Goal: Task Accomplishment & Management: Manage account settings

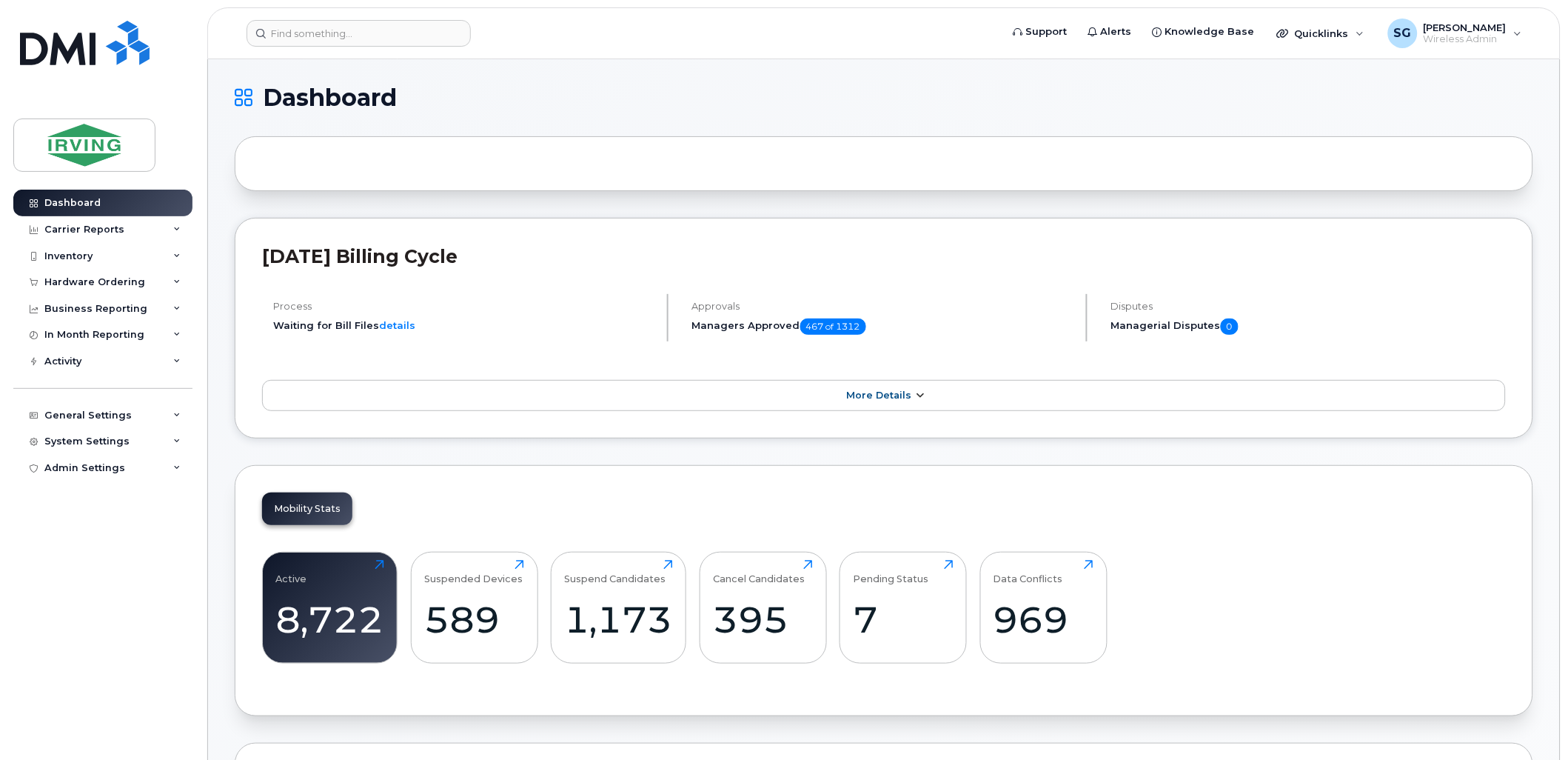
click at [884, 389] on link "More Details" at bounding box center [884, 395] width 1244 height 31
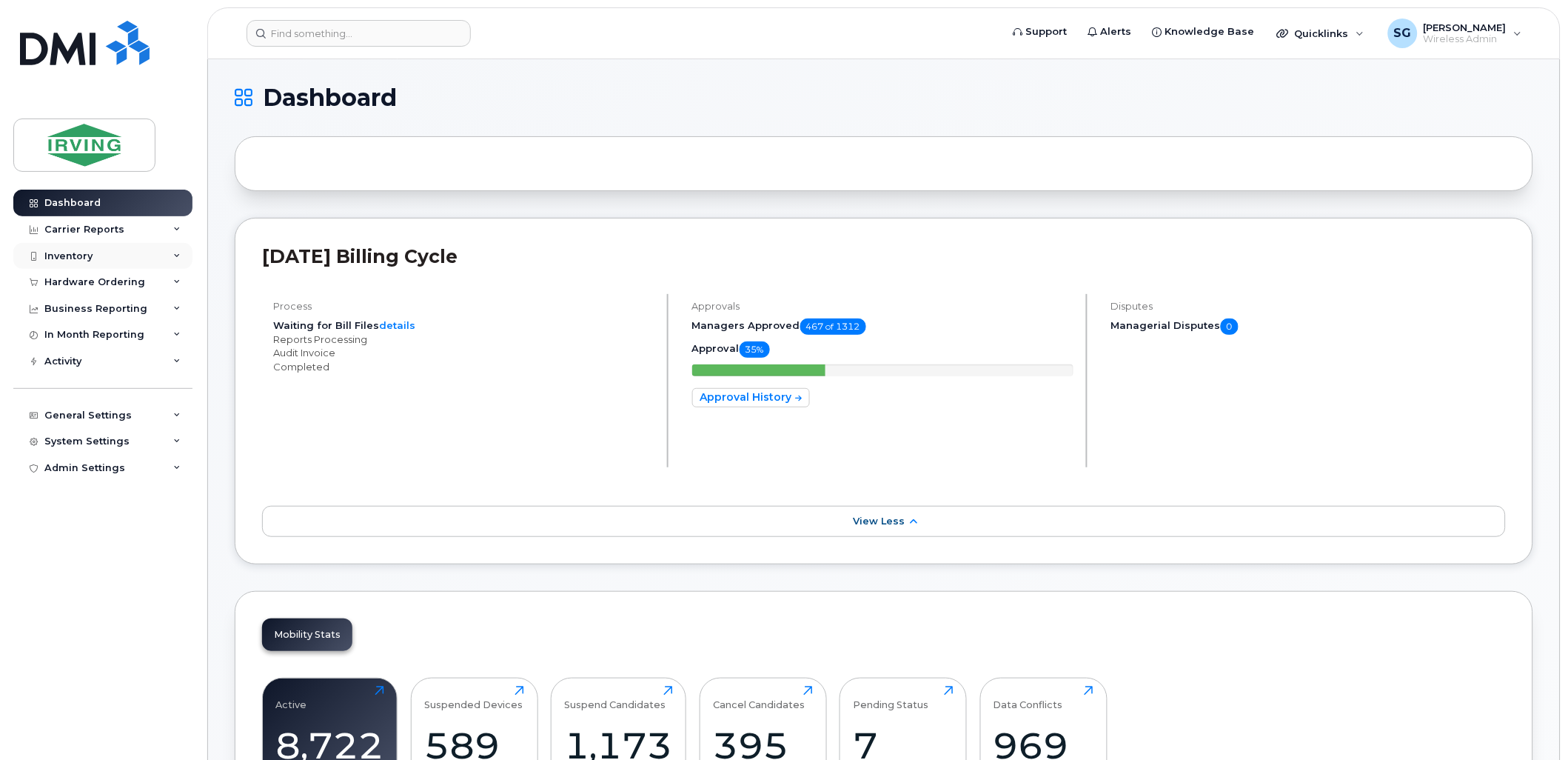
click at [143, 265] on div "Inventory" at bounding box center [103, 256] width 179 height 27
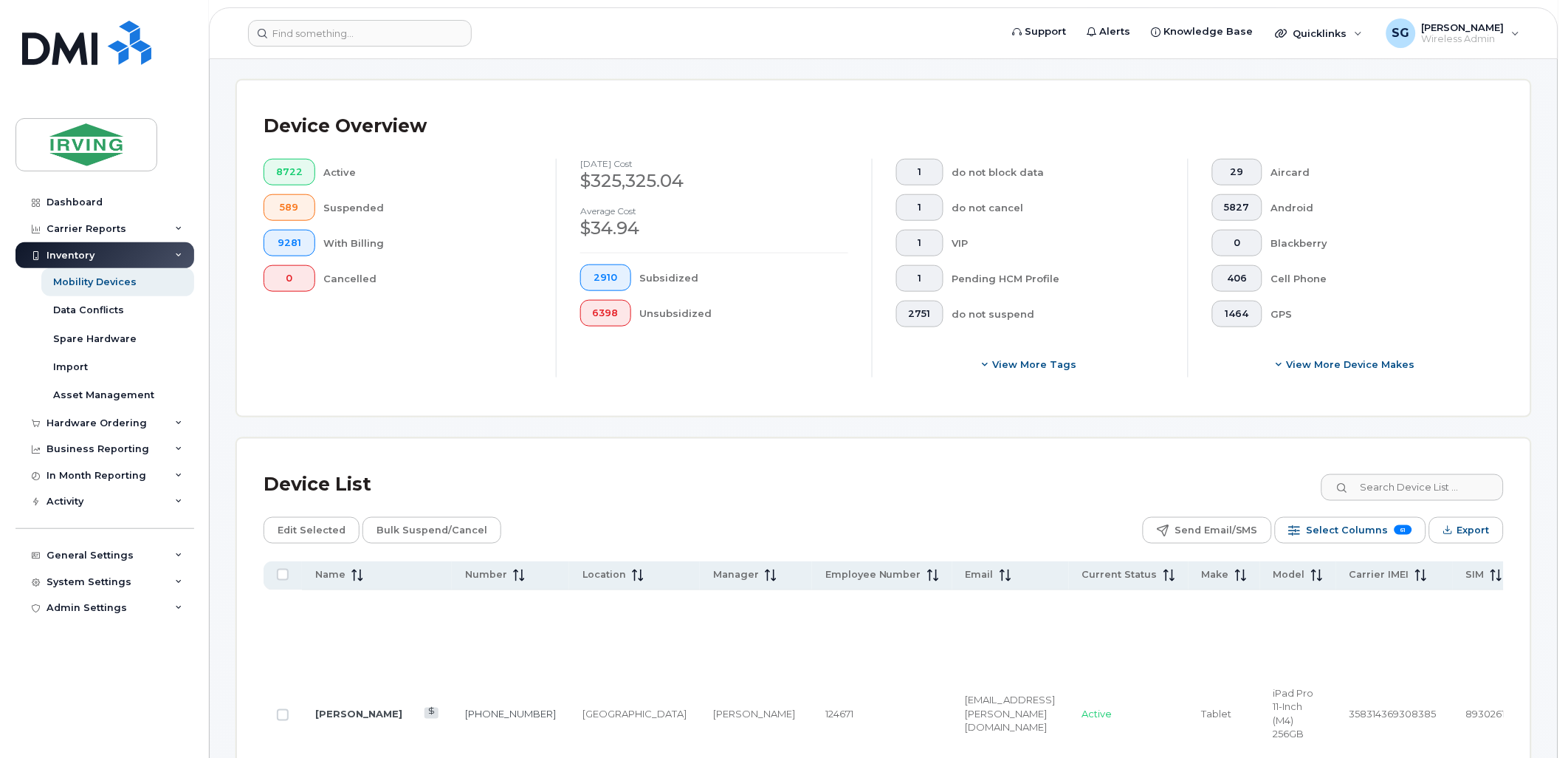
scroll to position [409, 0]
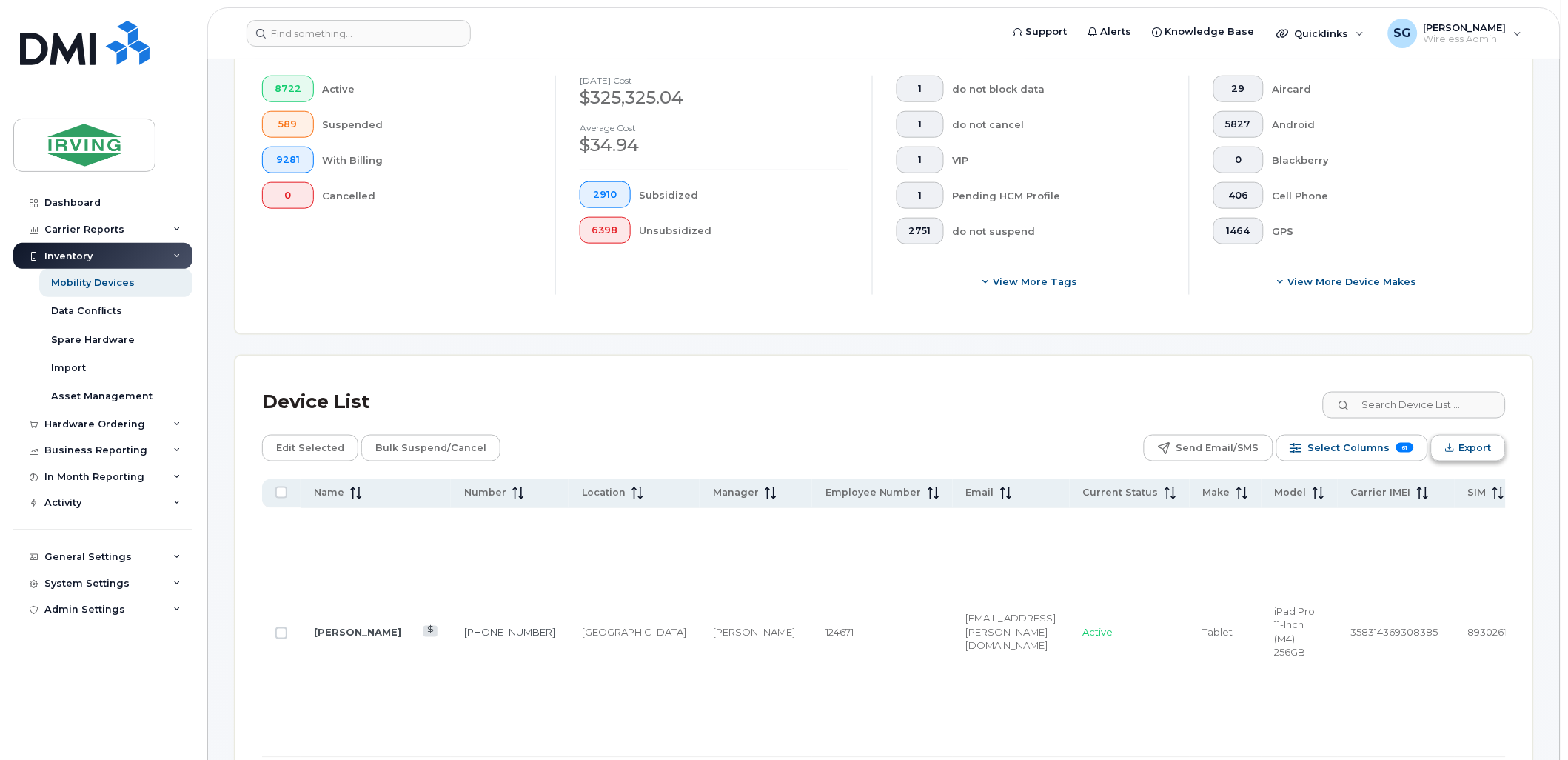
click at [1469, 454] on span "Export" at bounding box center [1476, 447] width 33 height 22
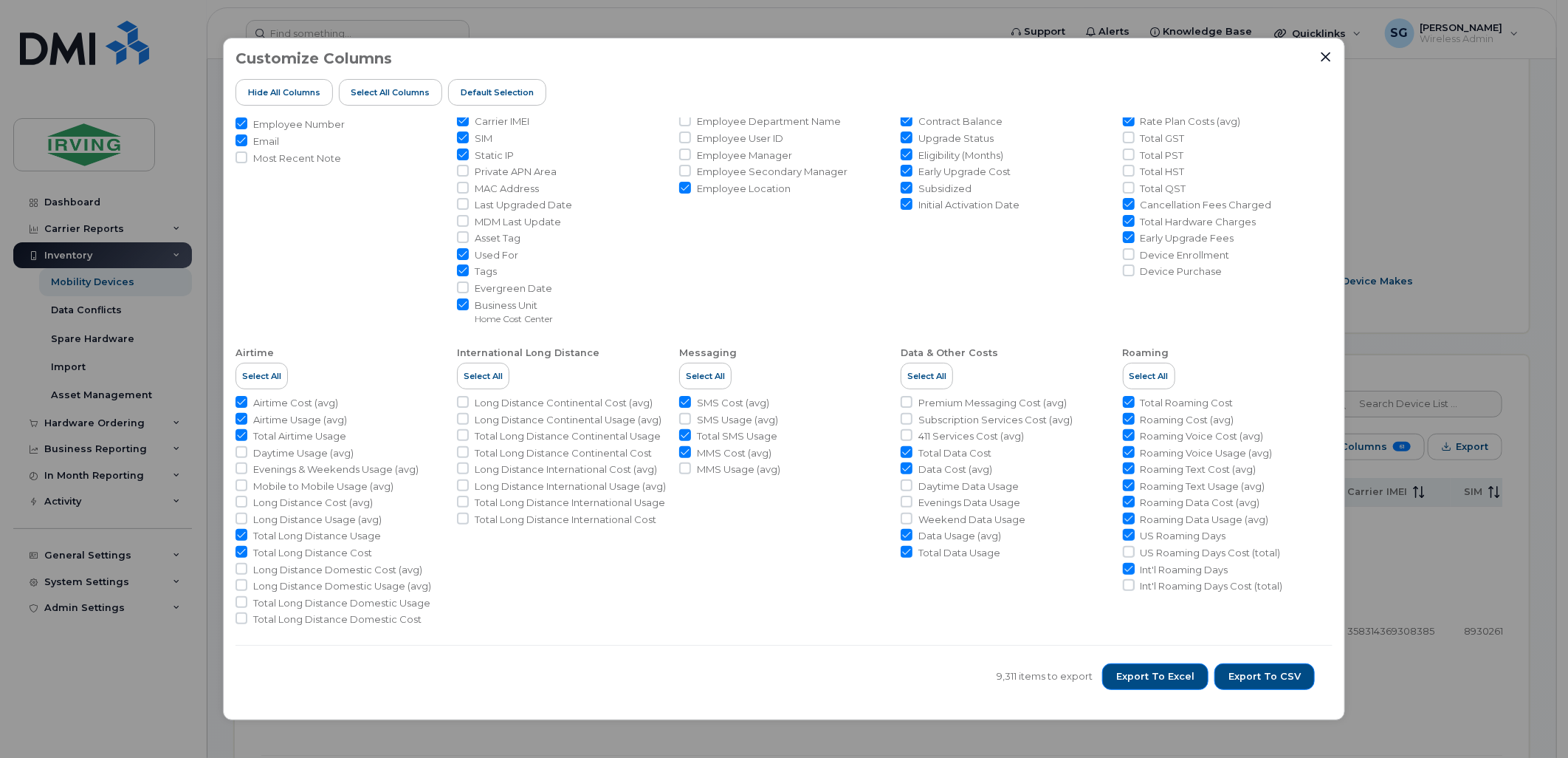
scroll to position [0, 0]
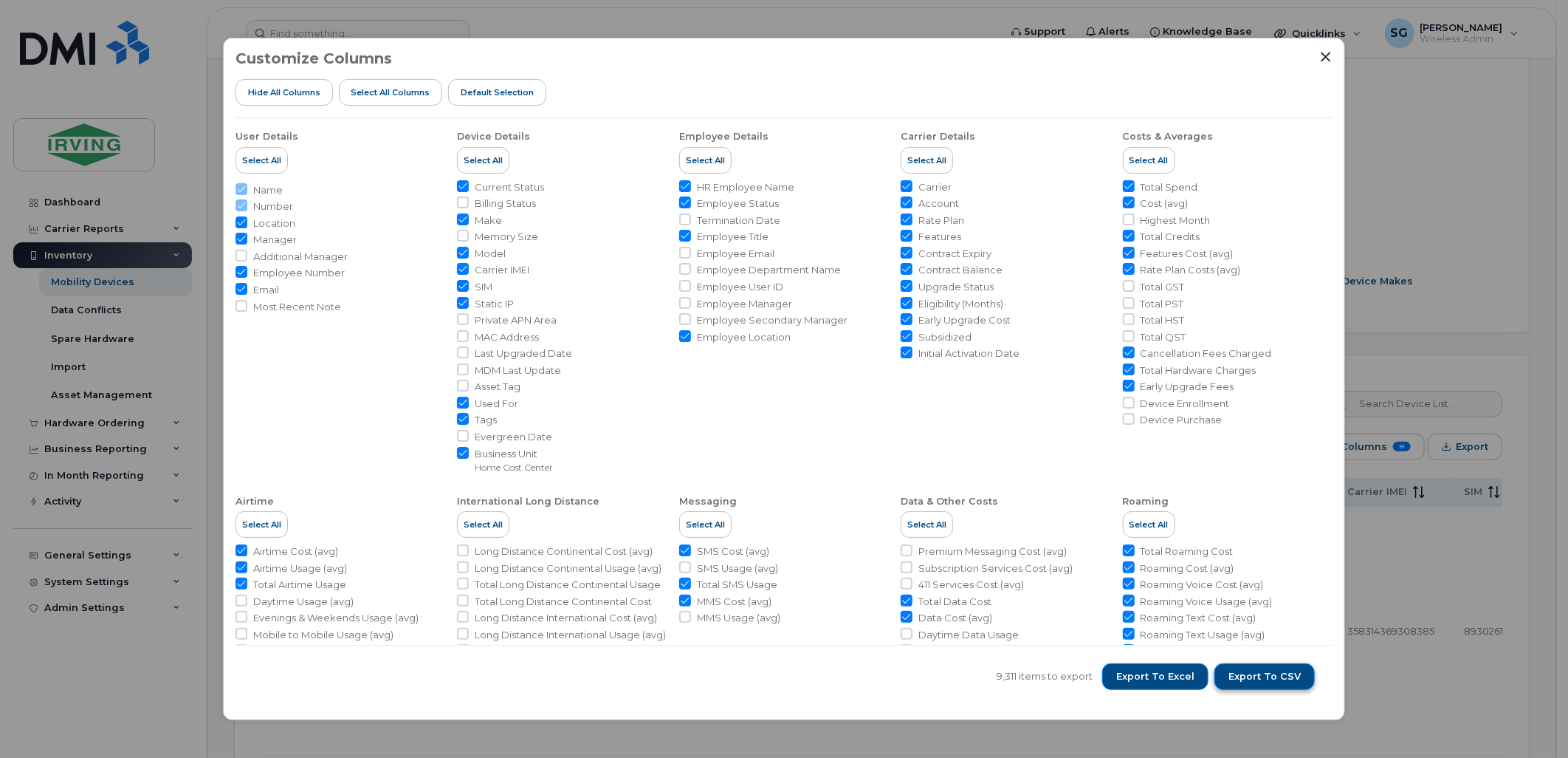
click at [1260, 682] on span "Export to CSV" at bounding box center [1264, 676] width 72 height 13
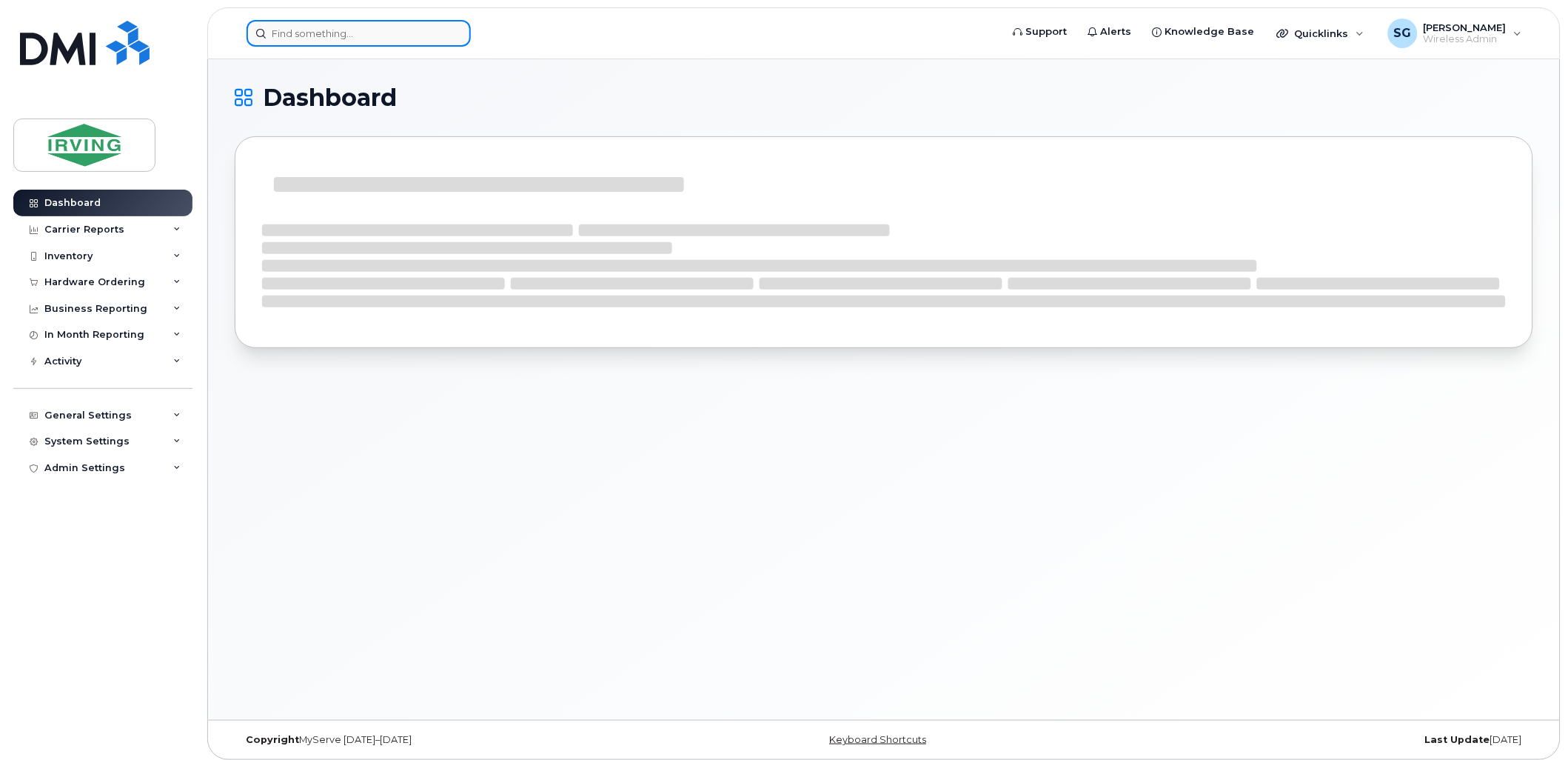
click at [323, 31] on input at bounding box center [358, 33] width 224 height 27
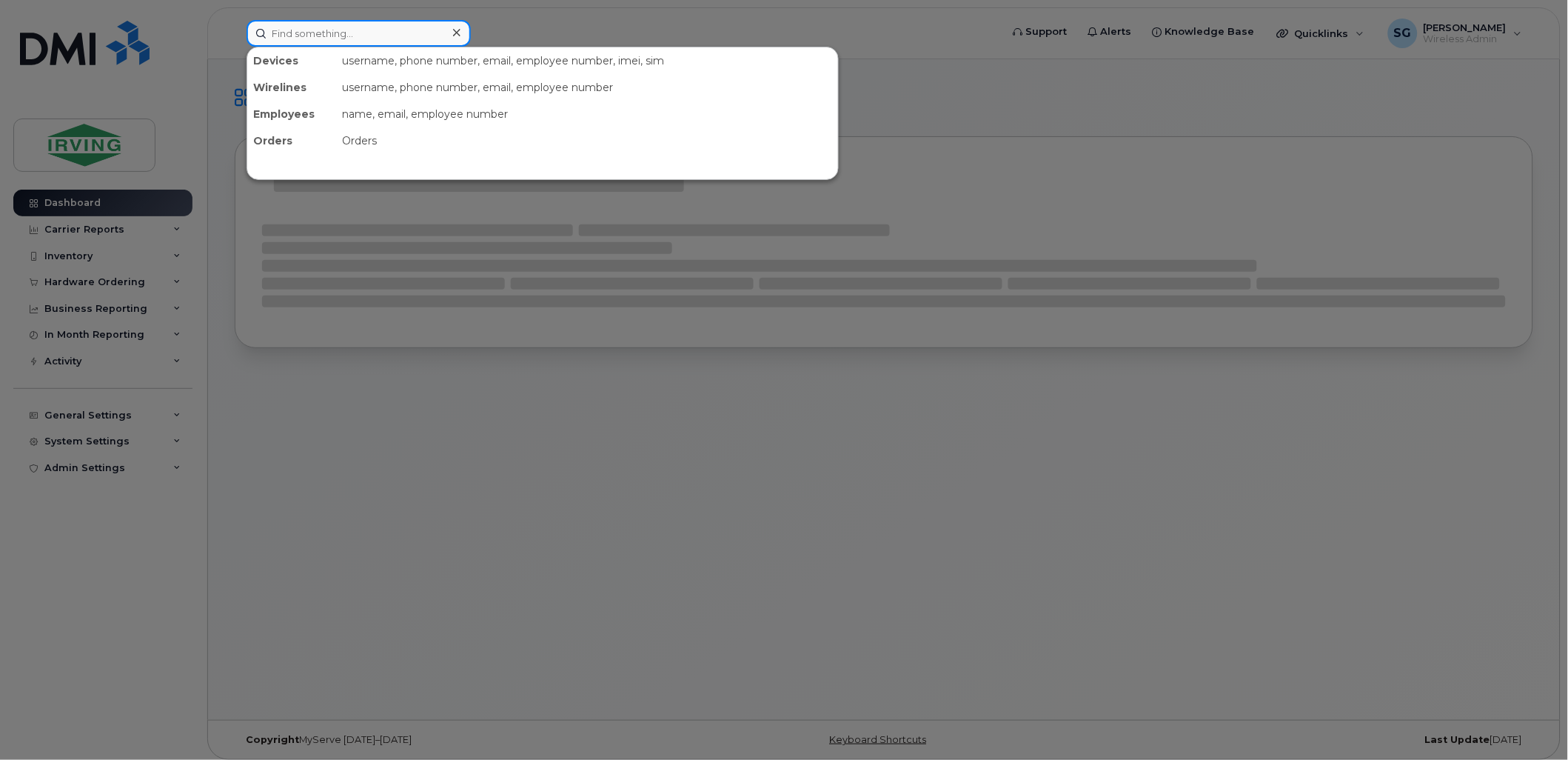
paste input "5063434554"
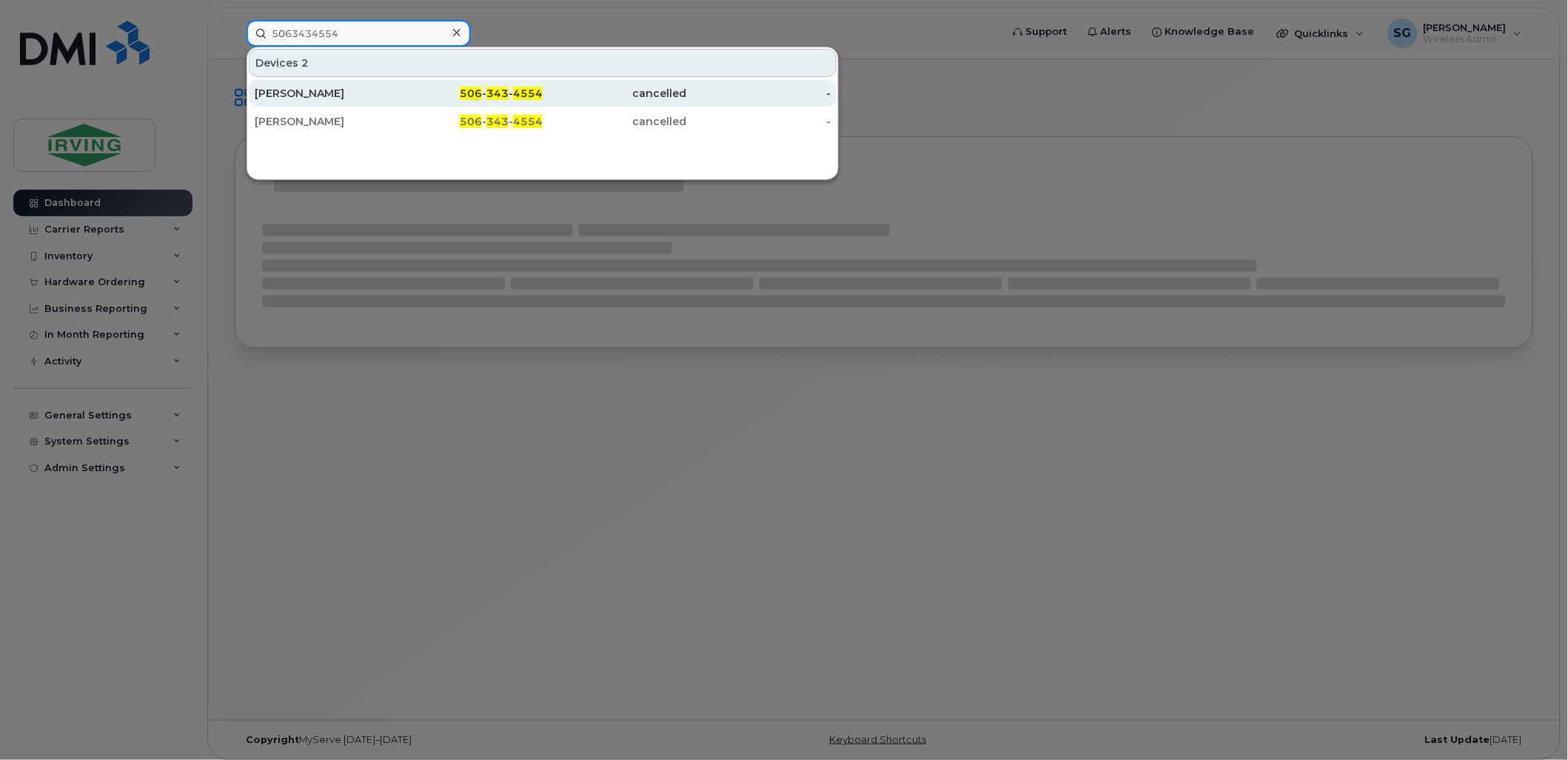
type input "5063434554"
click at [338, 80] on link "[PERSON_NAME] 506 - 343 - 4554 cancelled -" at bounding box center [542, 93] width 588 height 27
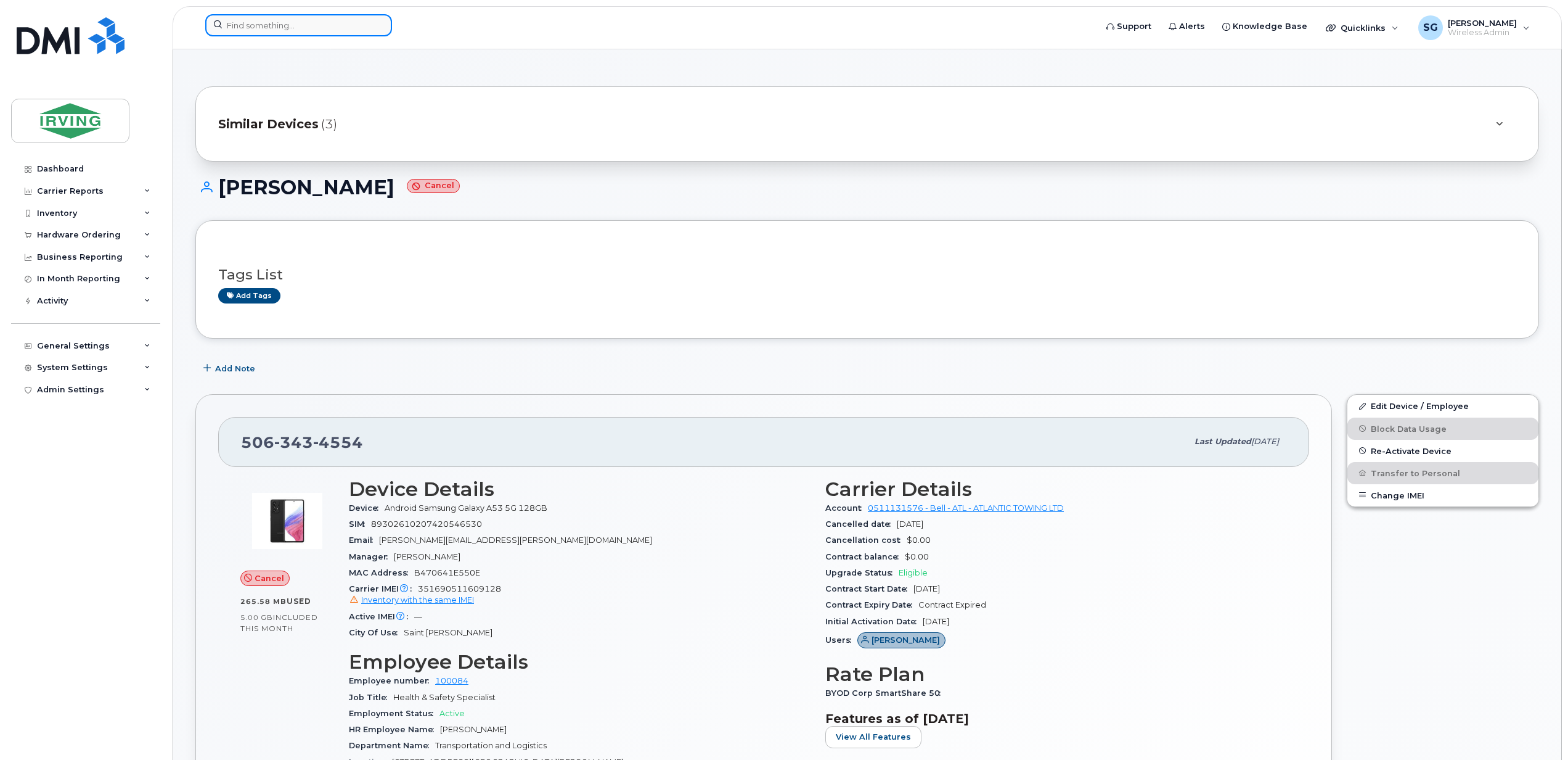
click at [277, 32] on input at bounding box center [298, 25] width 187 height 22
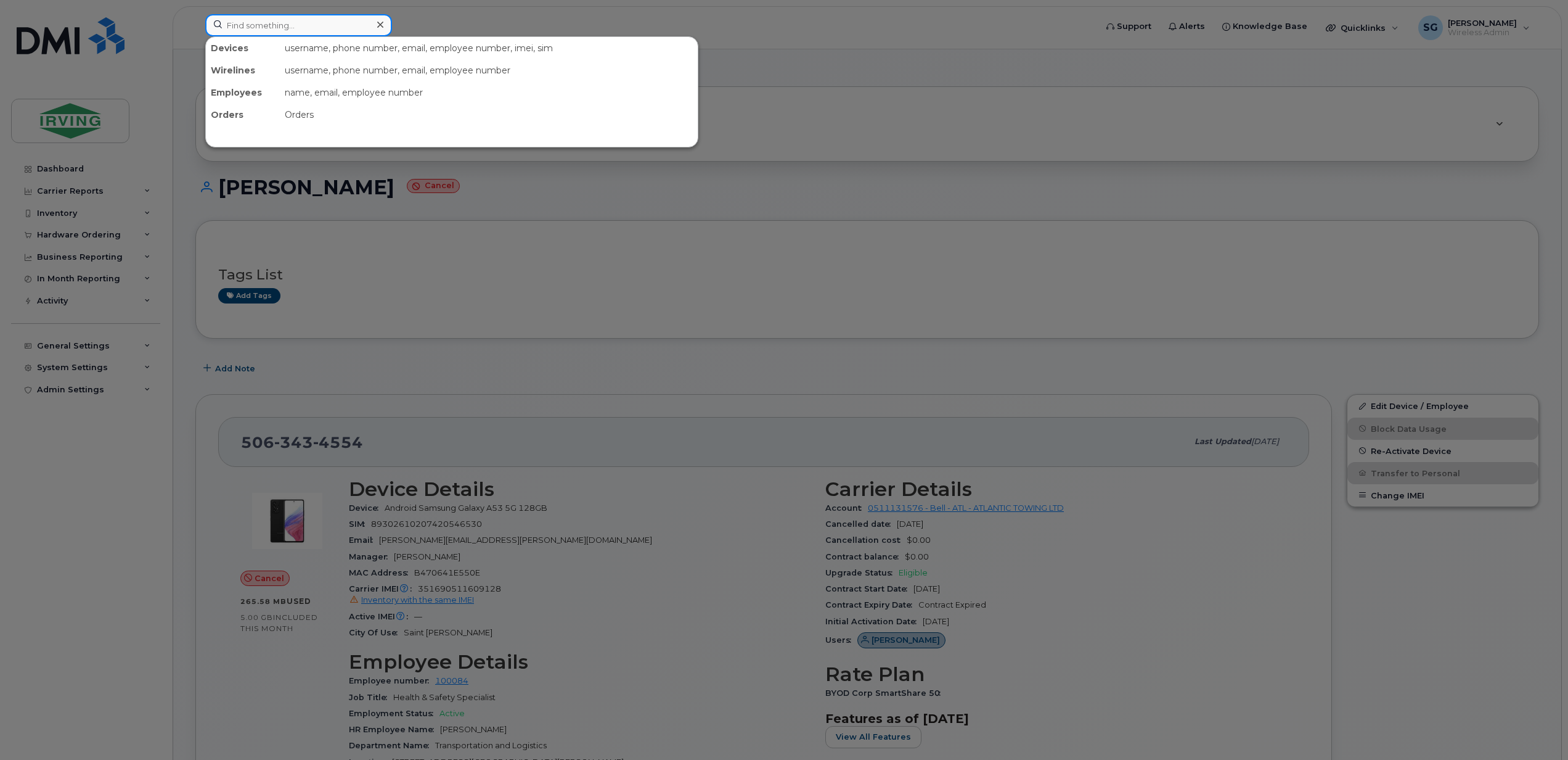
paste input "5063434554"
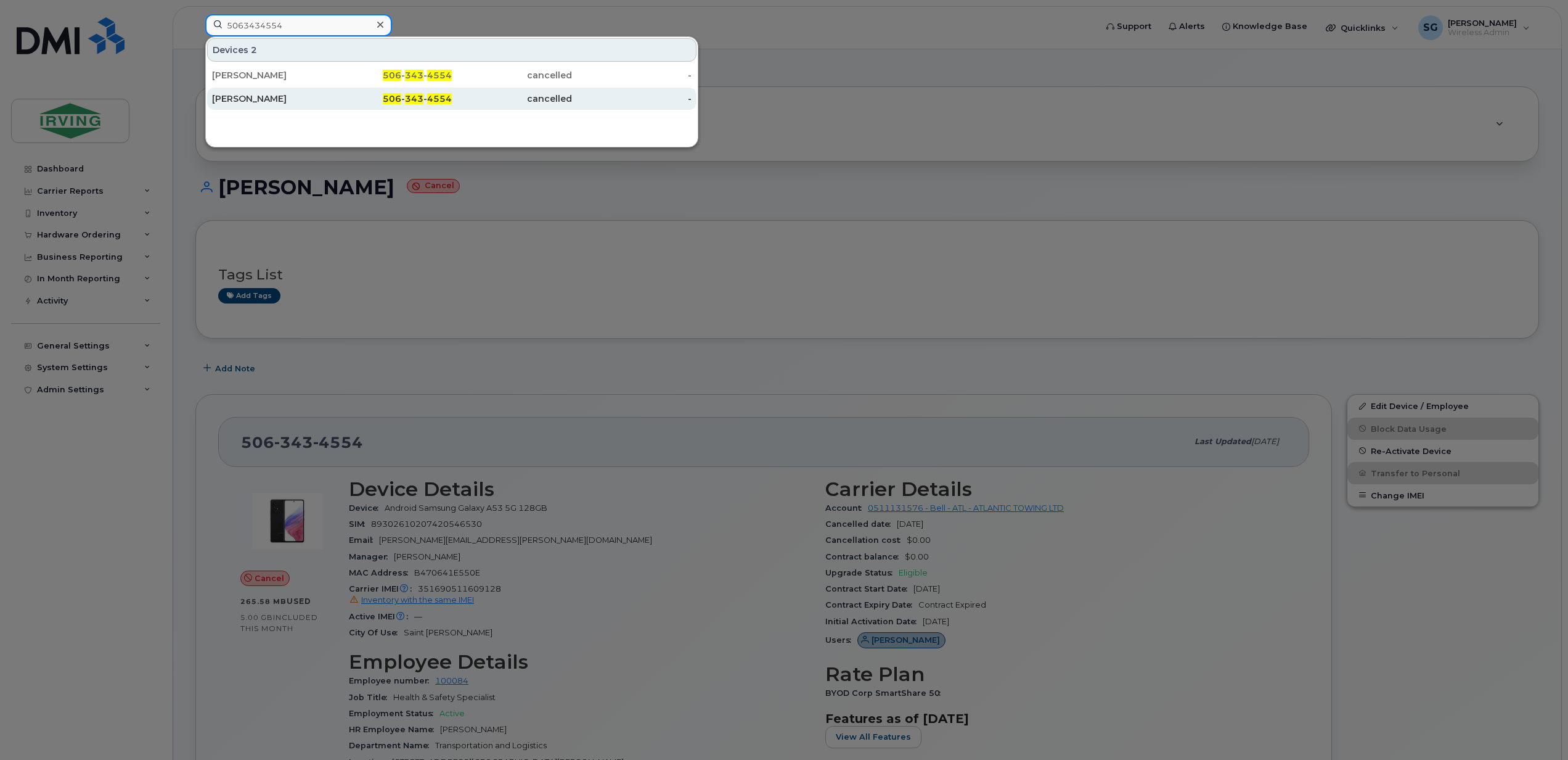
type input "5063434554"
click at [270, 98] on div "[PERSON_NAME]" at bounding box center [272, 98] width 120 height 12
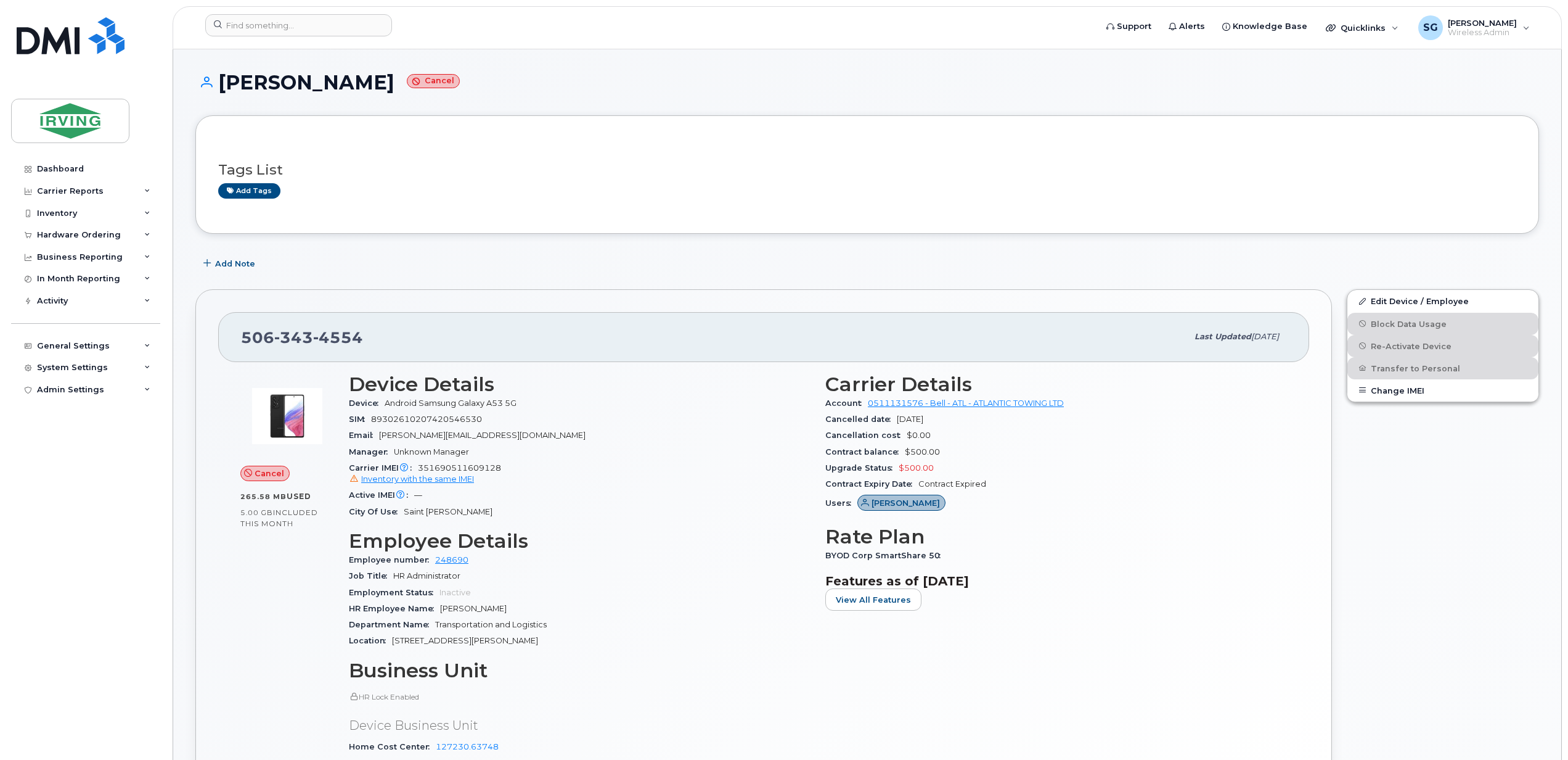
drag, startPoint x: 372, startPoint y: 85, endPoint x: 215, endPoint y: 74, distance: 157.4
click at [215, 74] on h1 "Heather Totten Cancel" at bounding box center [867, 82] width 1344 height 22
copy h1 "Heather Totten"
click at [1450, 633] on div "Edit Device / Employee Block Data Usage Re-Activate Device Transfer to Personal…" at bounding box center [1443, 566] width 207 height 569
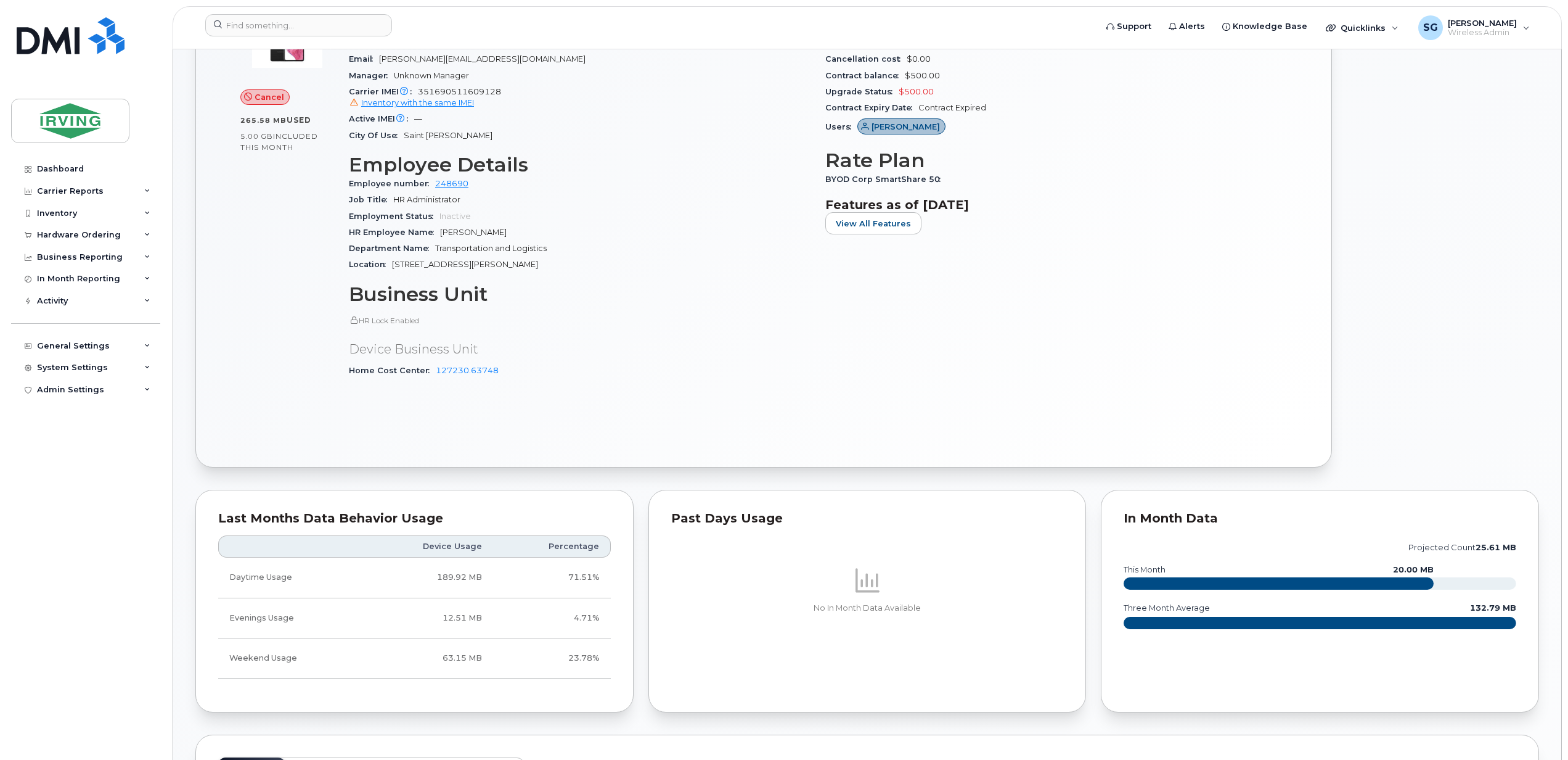
scroll to position [575, 0]
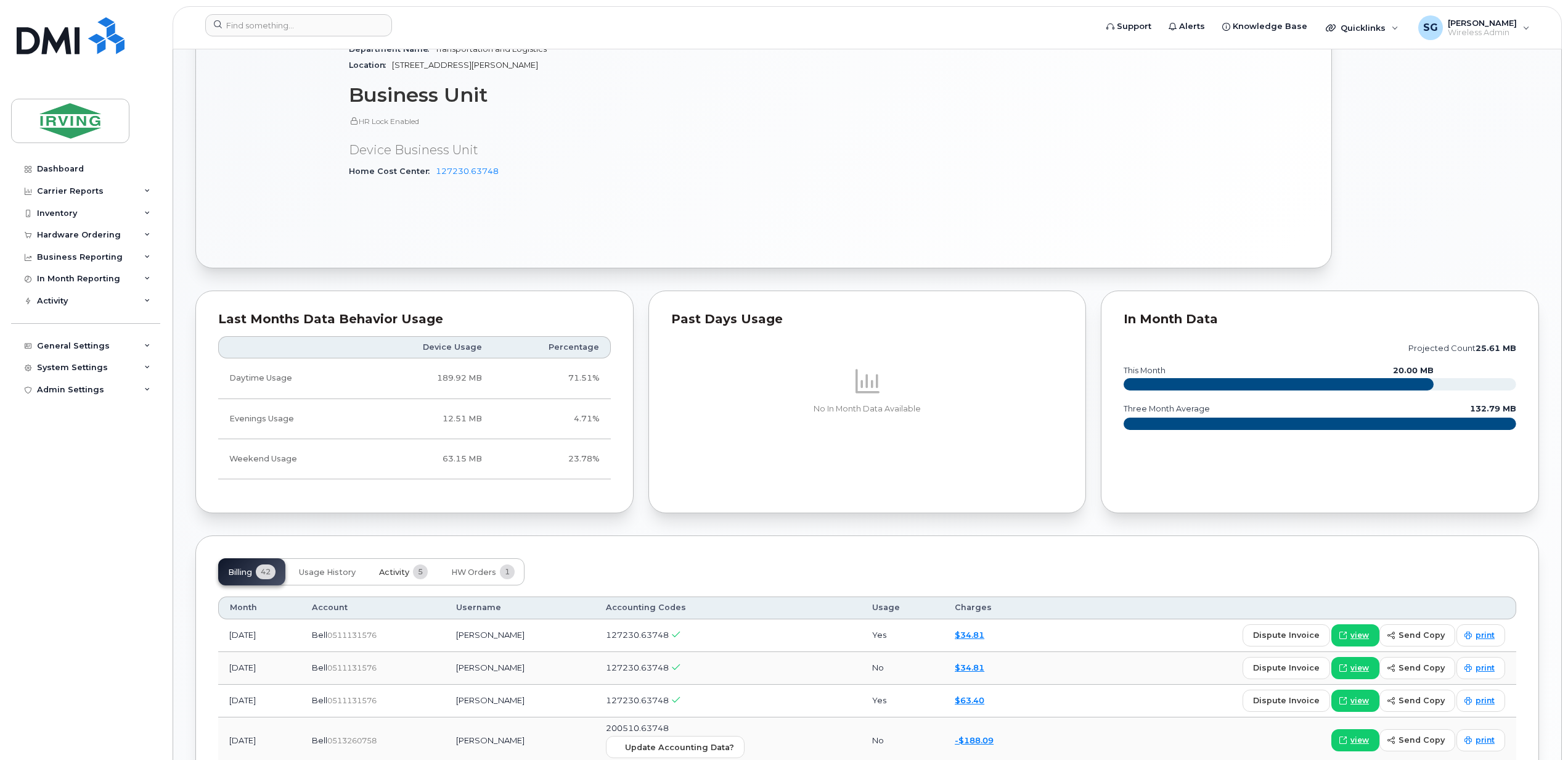
click at [393, 577] on span "Activity" at bounding box center [394, 572] width 31 height 10
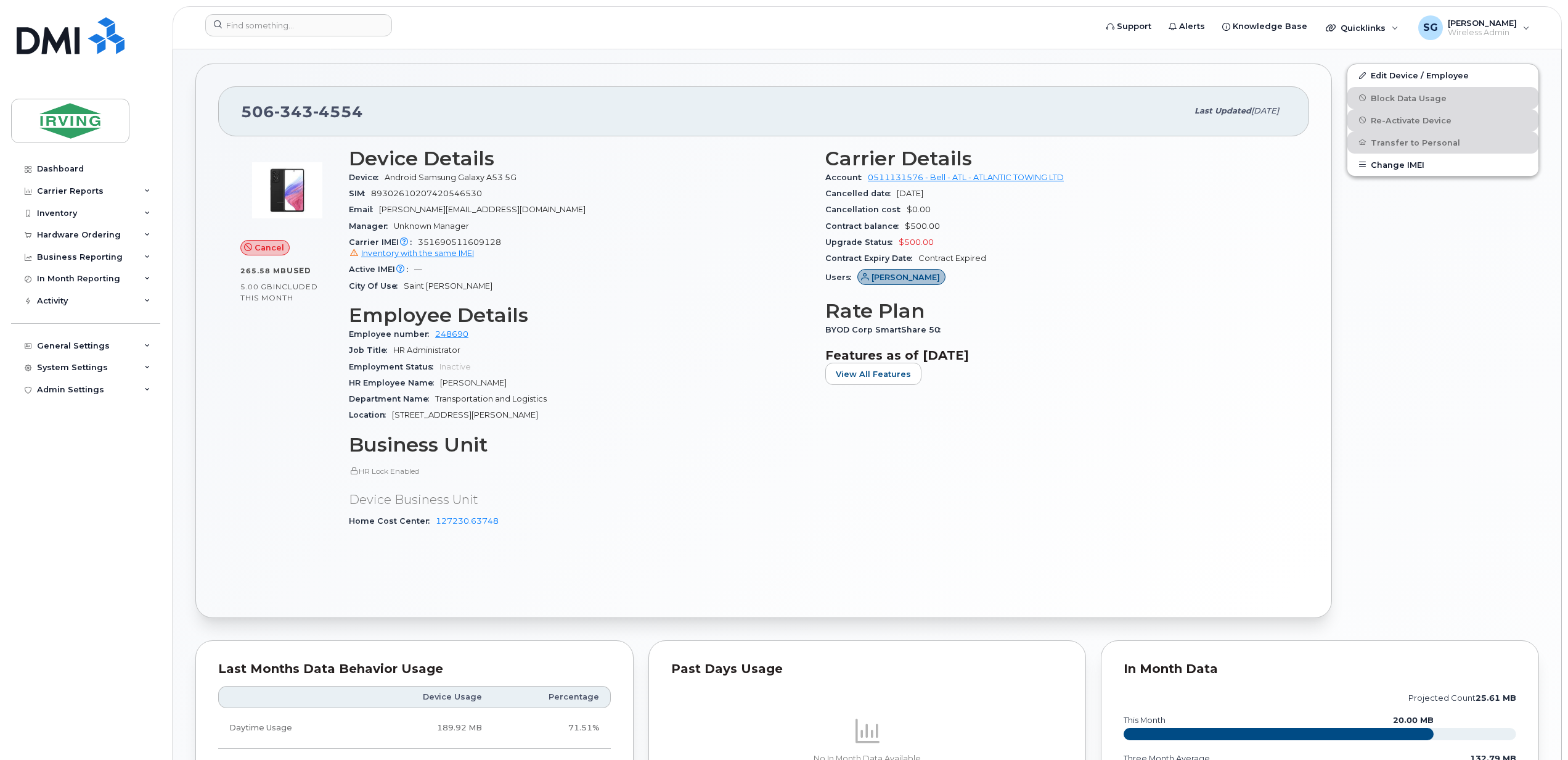
scroll to position [0, 0]
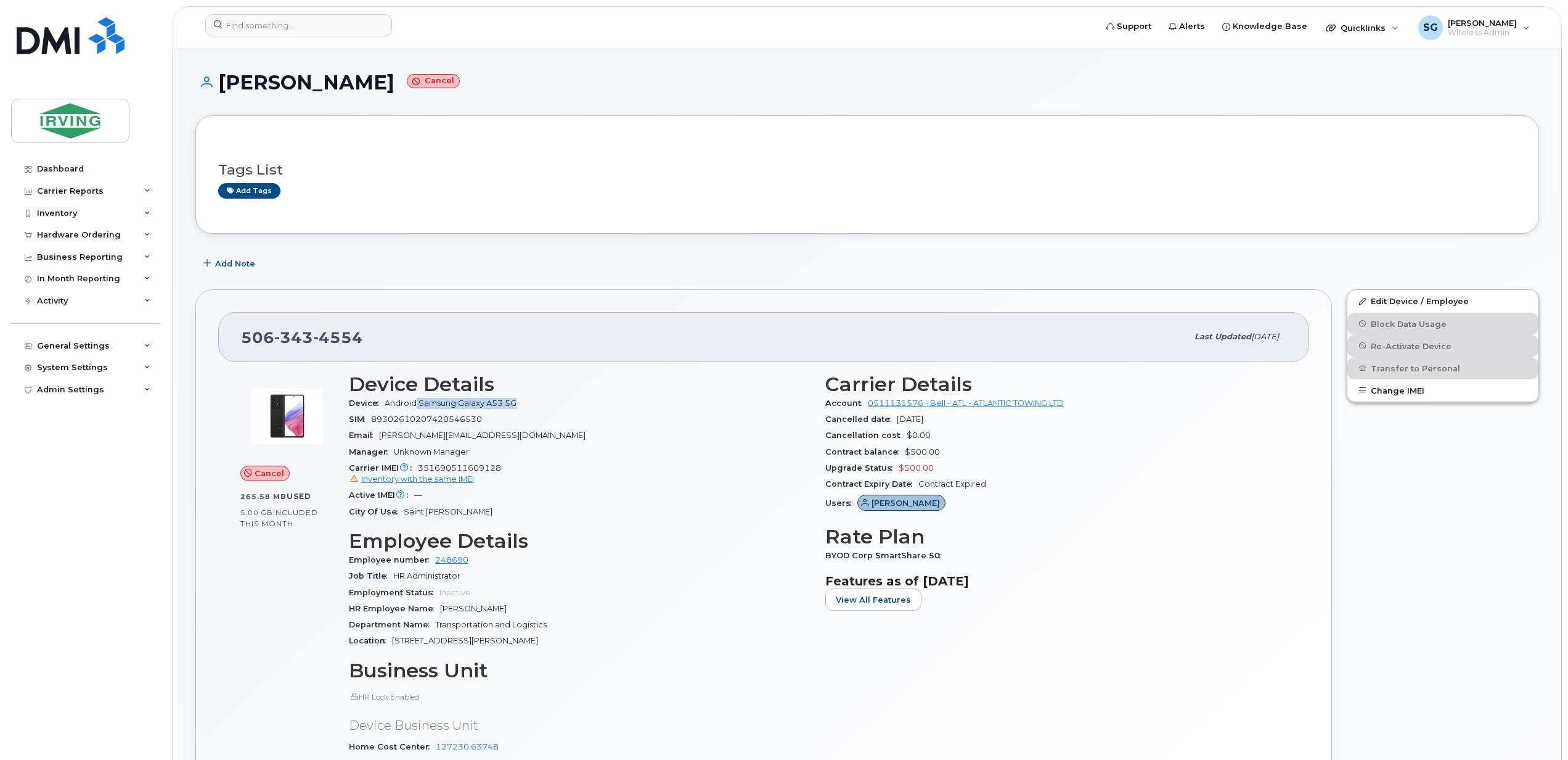
drag, startPoint x: 538, startPoint y: 411, endPoint x: 418, endPoint y: 407, distance: 120.1
click at [418, 407] on div "Device Android Samsung Galaxy A53 5G" at bounding box center [579, 404] width 462 height 16
copy span "Samsung Galaxy A53 5G"
click at [329, 31] on input at bounding box center [298, 25] width 187 height 22
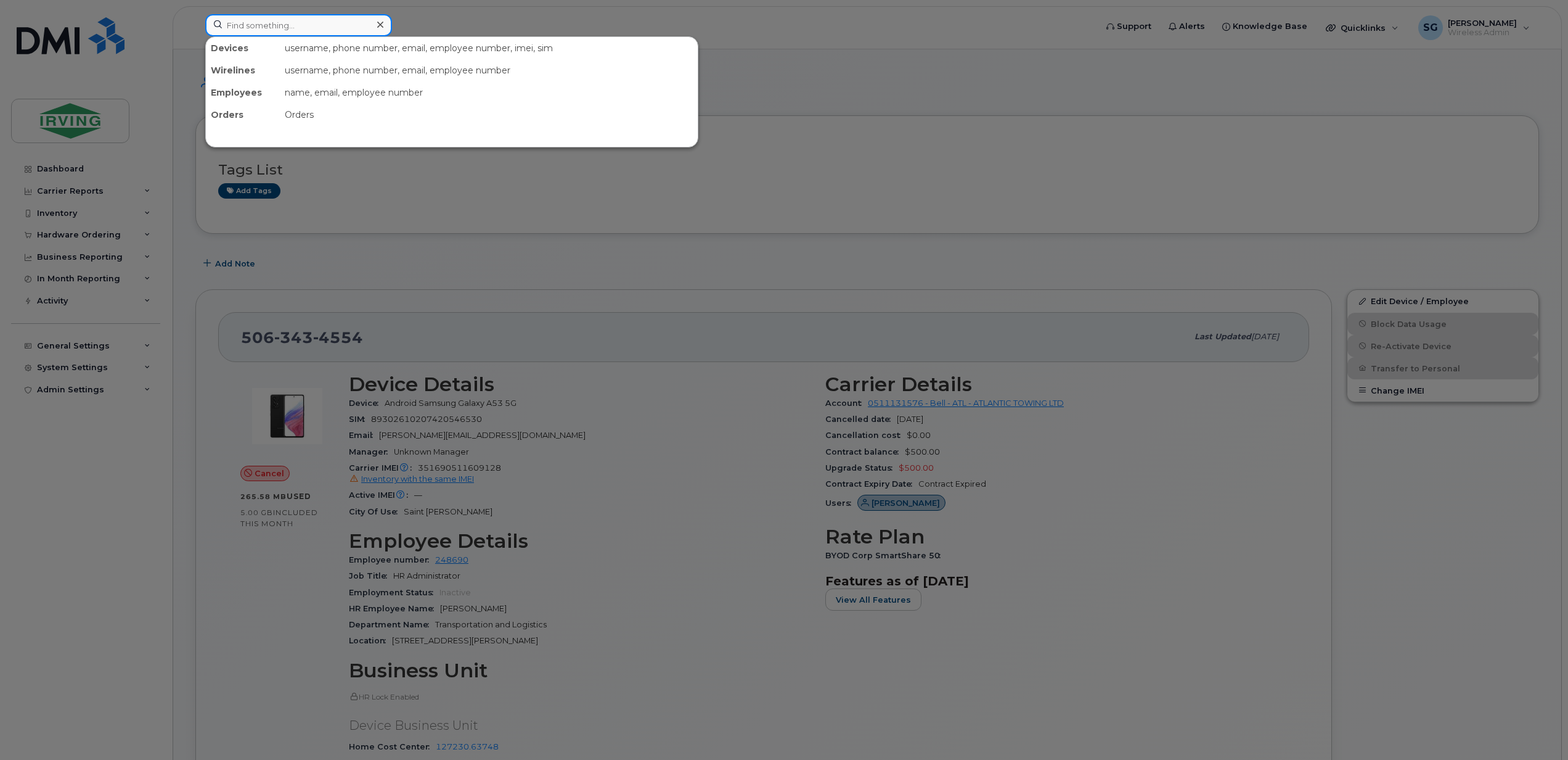
paste input "7824461528"
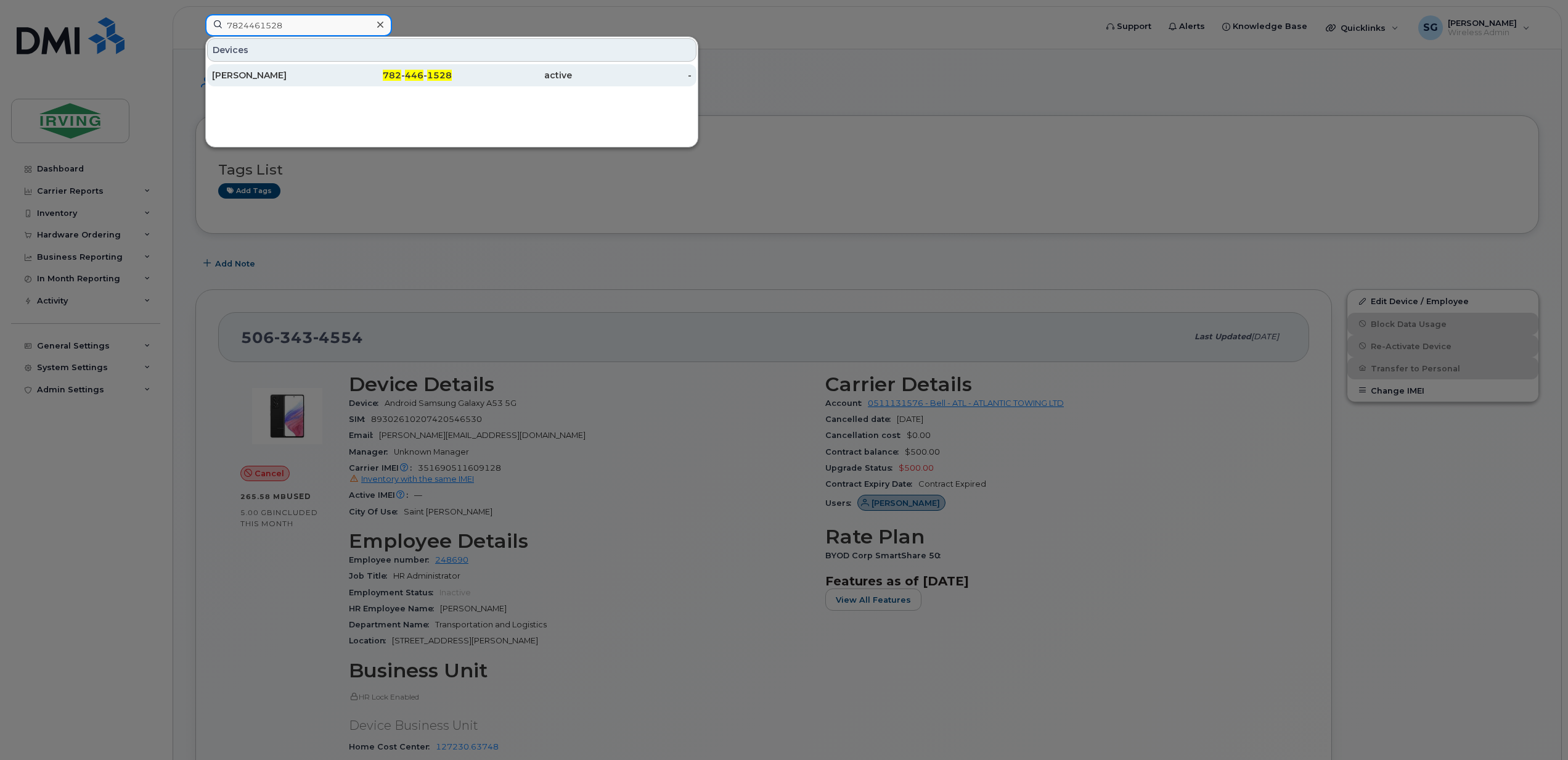
type input "7824461528"
click at [243, 77] on div "Edward Hacala" at bounding box center [272, 75] width 120 height 12
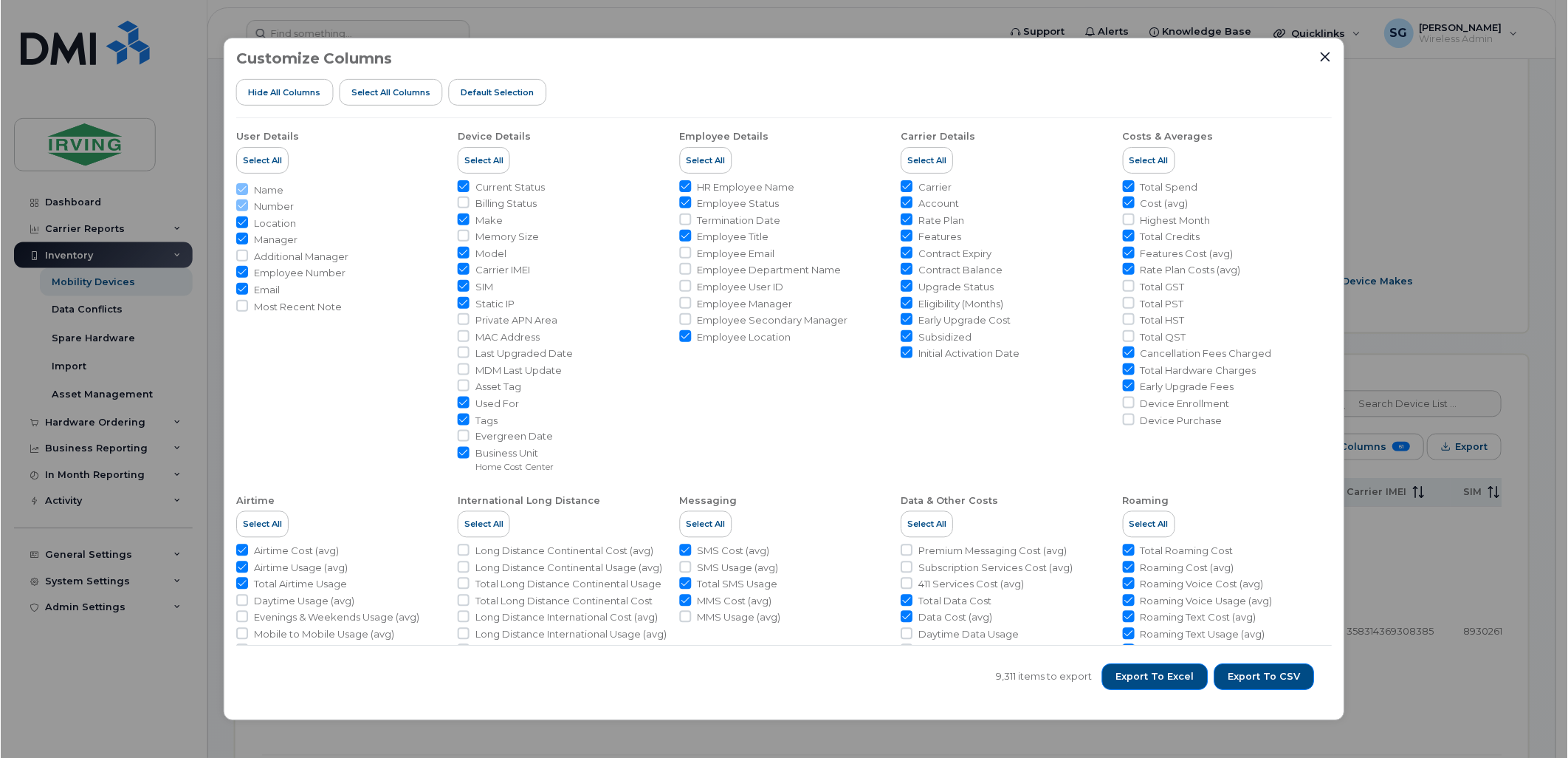
scroll to position [409, 0]
